Goal: Information Seeking & Learning: Learn about a topic

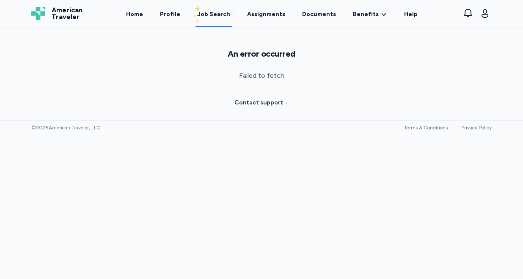
click at [220, 18] on div "Job Search" at bounding box center [213, 14] width 33 height 8
click at [138, 13] on link "Home" at bounding box center [134, 14] width 20 height 26
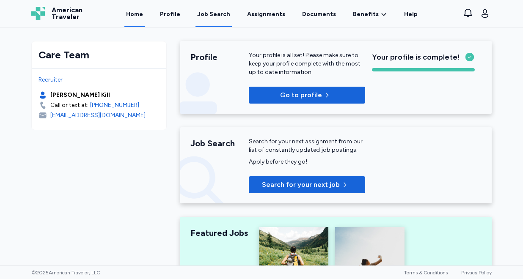
click at [214, 14] on div "Job Search" at bounding box center [213, 14] width 33 height 8
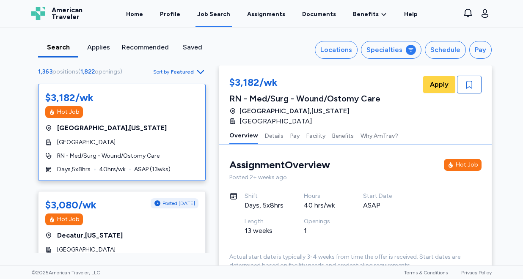
click at [184, 74] on span "Featured" at bounding box center [182, 72] width 23 height 7
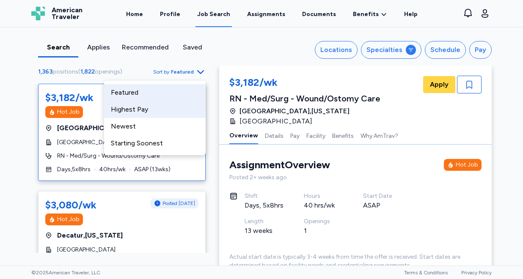
click at [170, 111] on div "Highest Pay" at bounding box center [155, 109] width 102 height 17
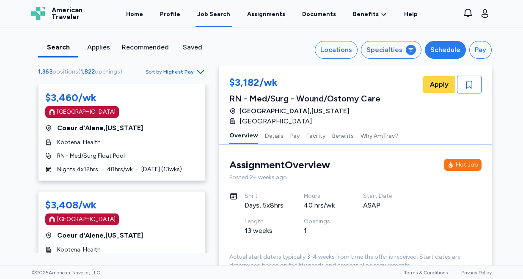
click at [441, 46] on div "Schedule" at bounding box center [445, 50] width 30 height 10
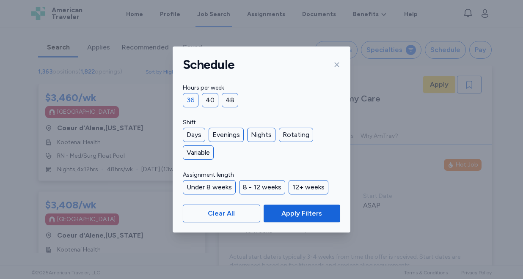
click at [193, 98] on div "36" at bounding box center [191, 100] width 16 height 14
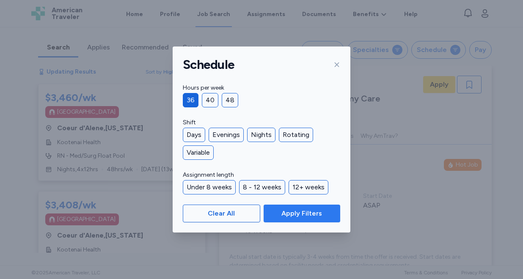
click at [290, 217] on span "Apply Filters" at bounding box center [301, 214] width 41 height 10
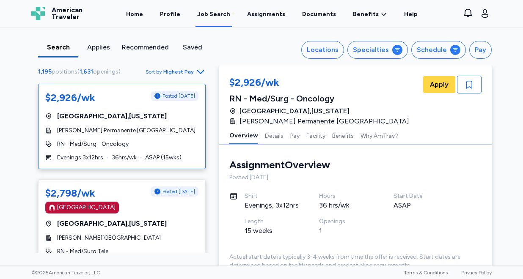
scroll to position [1, 0]
click at [176, 137] on div "$2,926/wk Posted [DATE] [GEOGRAPHIC_DATA] , [US_STATE] [PERSON_NAME] Permanente…" at bounding box center [121, 126] width 167 height 85
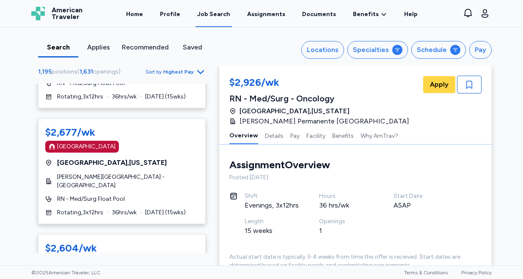
scroll to position [612, 0]
click at [168, 158] on div "$2,677/wk [GEOGRAPHIC_DATA] [GEOGRAPHIC_DATA] , [US_STATE] [PERSON_NAME][GEOGRA…" at bounding box center [121, 171] width 167 height 106
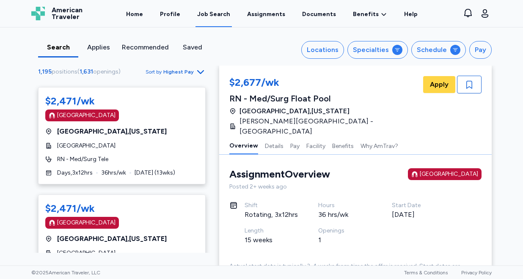
scroll to position [25, 0]
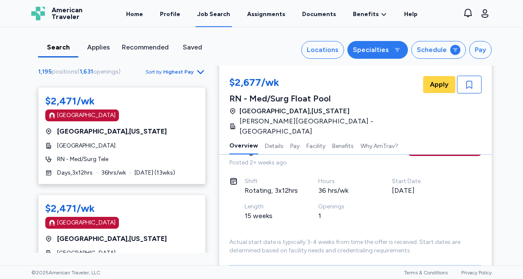
click at [384, 46] on div "Specialties" at bounding box center [371, 50] width 36 height 10
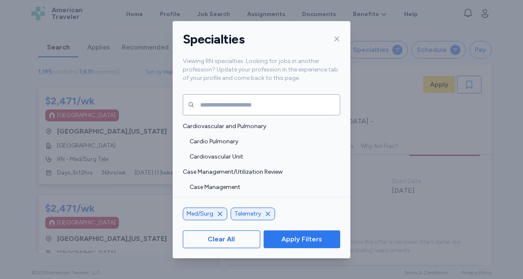
click at [307, 244] on button "Apply Filters" at bounding box center [302, 240] width 77 height 18
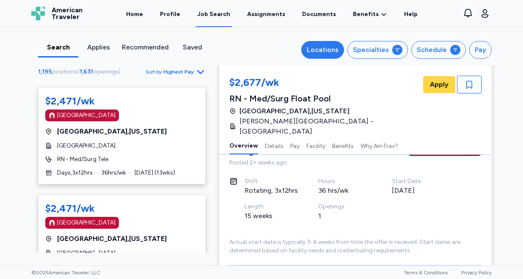
click at [326, 52] on div "Locations" at bounding box center [323, 50] width 32 height 10
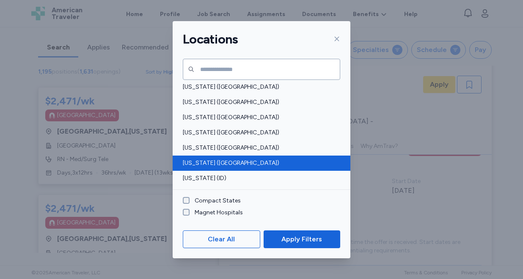
scroll to position [145, 0]
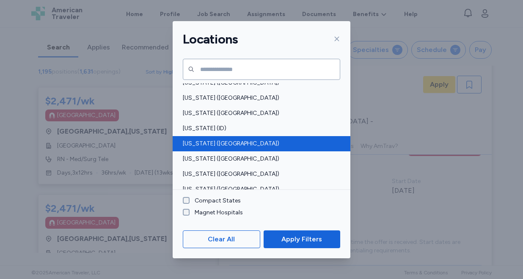
click at [220, 146] on span "[US_STATE] ([GEOGRAPHIC_DATA])" at bounding box center [259, 144] width 152 height 8
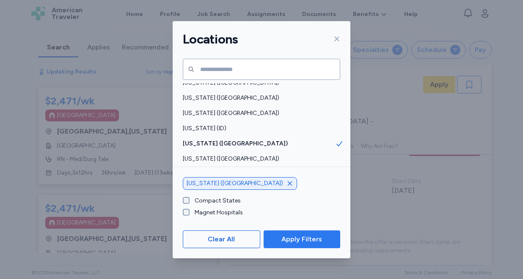
click at [307, 237] on span "Apply Filters" at bounding box center [301, 239] width 41 height 10
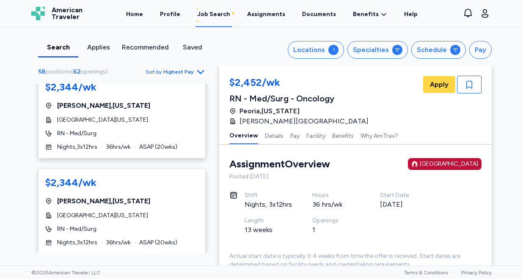
scroll to position [2254, 0]
